Goal: Transaction & Acquisition: Obtain resource

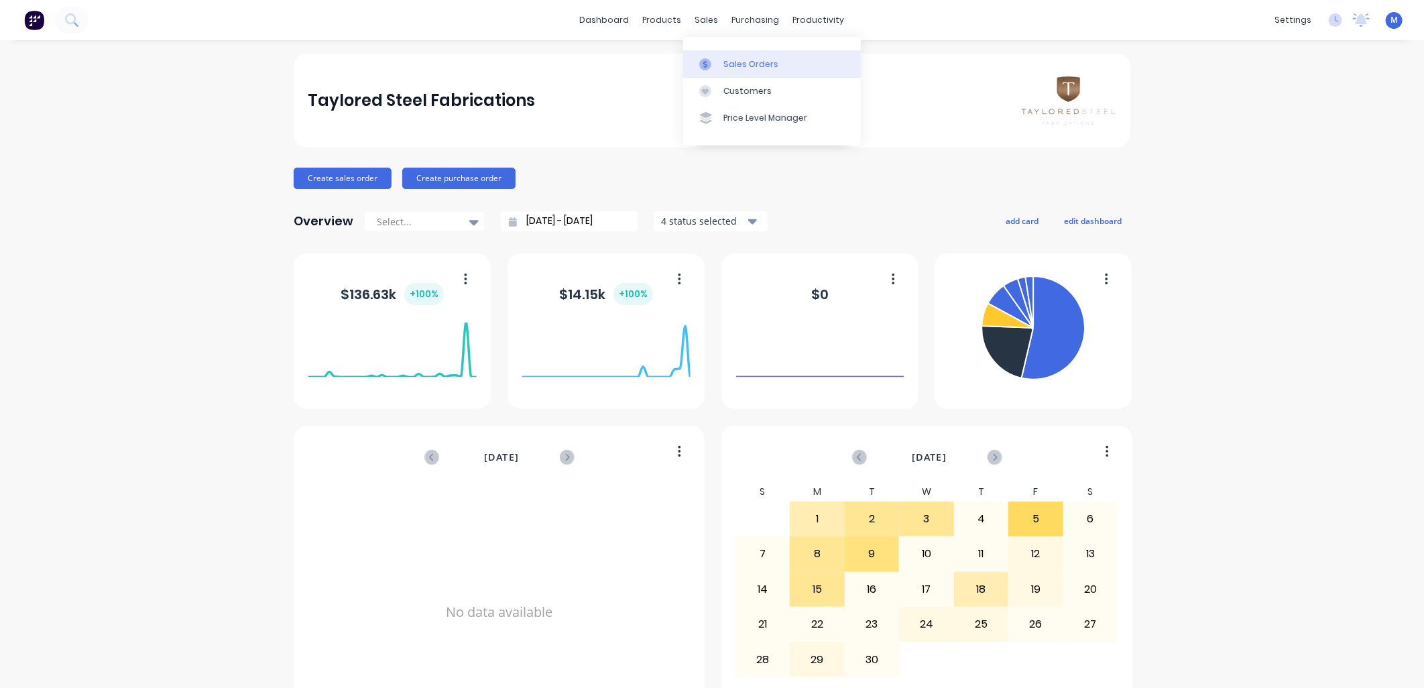
click at [724, 70] on link "Sales Orders" at bounding box center [772, 63] width 178 height 27
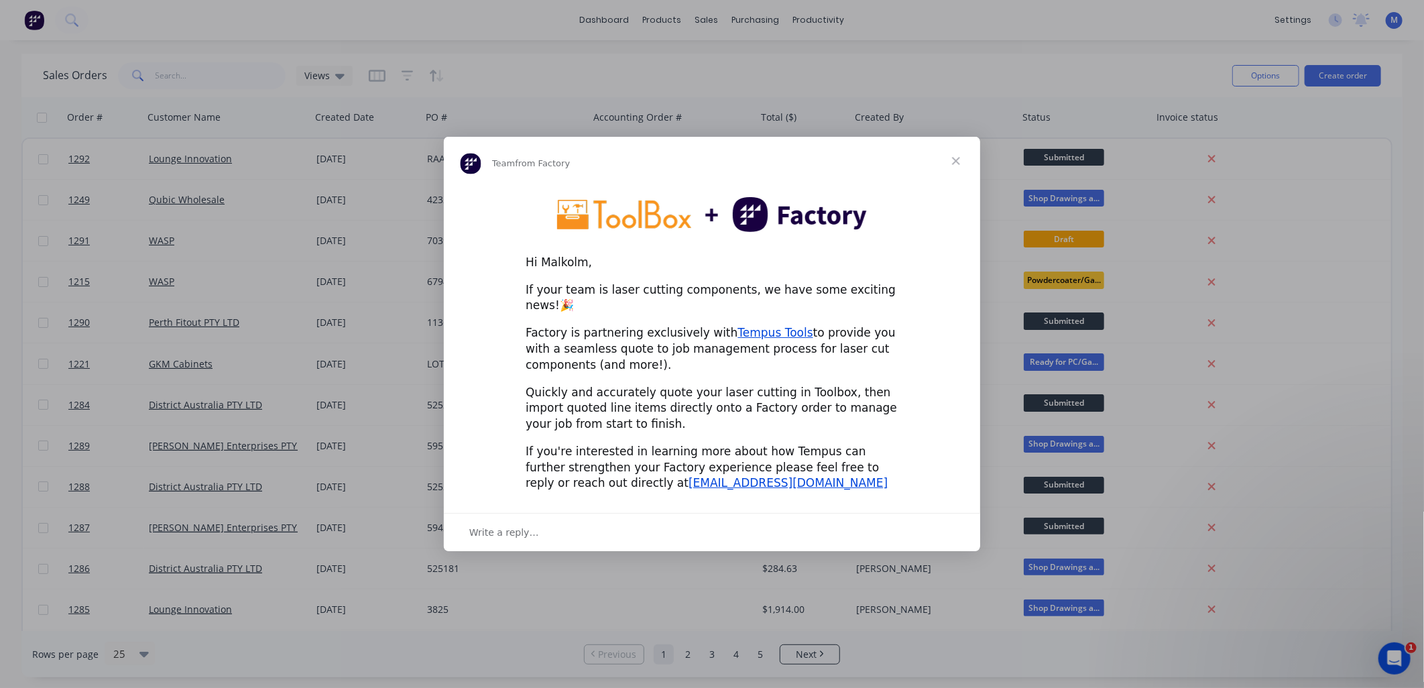
click at [952, 168] on span "Close" at bounding box center [956, 161] width 48 height 48
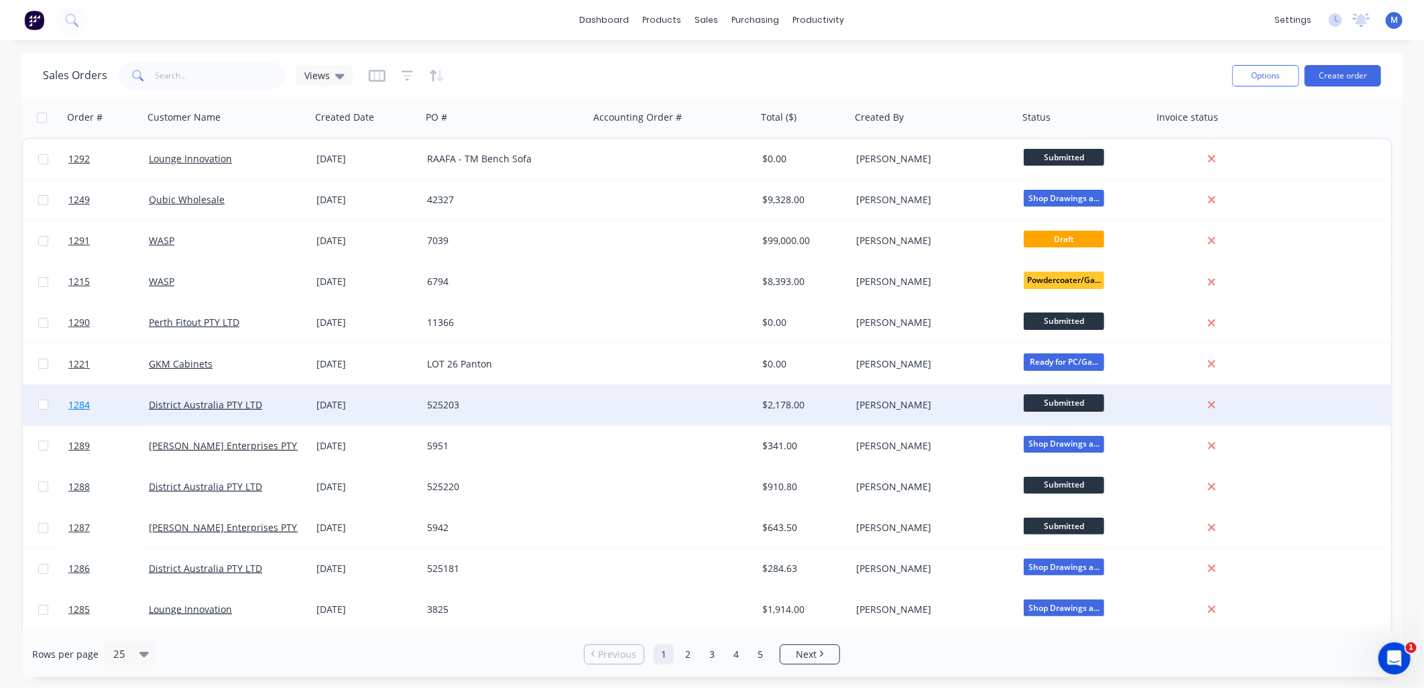
click at [81, 401] on span "1284" at bounding box center [78, 404] width 21 height 13
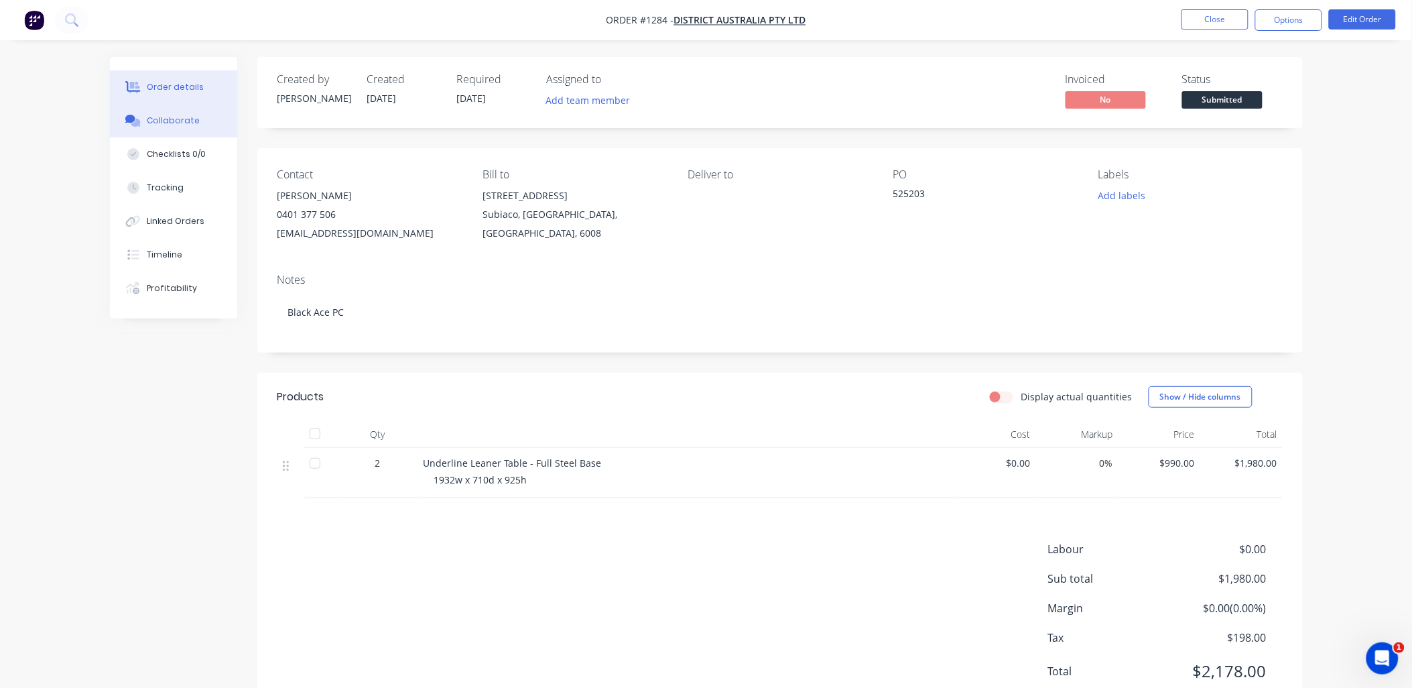
click at [186, 121] on div "Collaborate" at bounding box center [173, 121] width 53 height 12
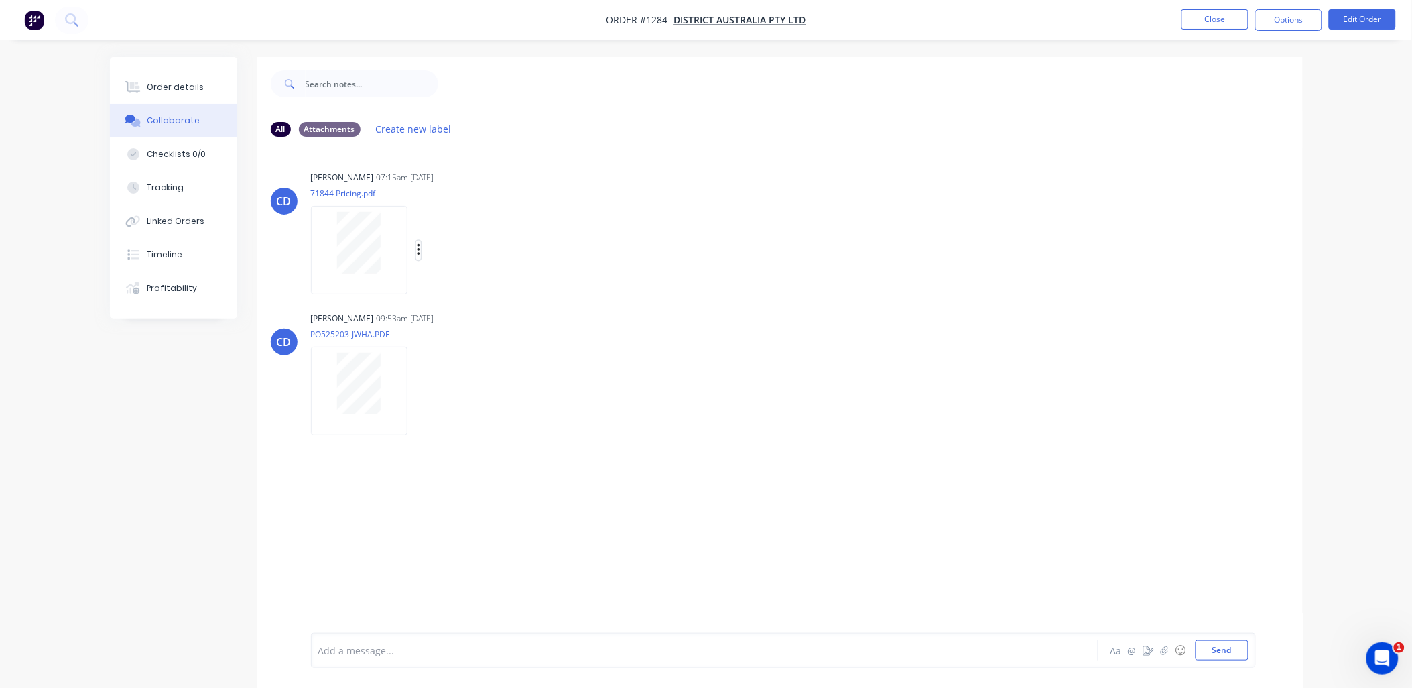
click at [418, 251] on icon "button" at bounding box center [418, 250] width 3 height 12
click at [479, 286] on button "Download" at bounding box center [506, 286] width 151 height 30
click at [418, 387] on icon "button" at bounding box center [419, 390] width 4 height 15
click at [454, 420] on button "Download" at bounding box center [506, 427] width 151 height 30
